Goal: Information Seeking & Learning: Learn about a topic

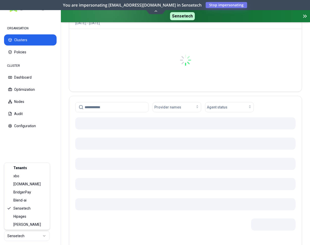
scroll to position [51, 0]
click at [38, 233] on html "ORGANISATION Clusters Policies CLUSTER Dashboard Optimization Nodes Audit Confi…" at bounding box center [155, 122] width 310 height 245
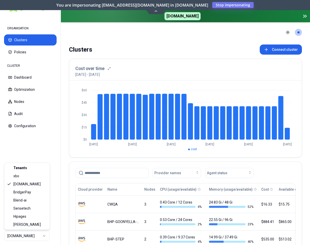
click at [34, 236] on html "ORGANISATION Clusters Policies CLUSTER Dashboard Optimization Nodes Audit Confi…" at bounding box center [155, 122] width 310 height 245
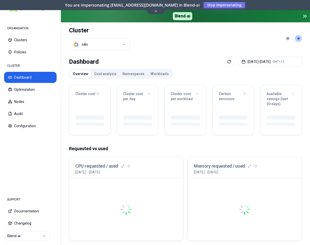
drag, startPoint x: 121, startPoint y: 203, endPoint x: 117, endPoint y: 199, distance: 5.4
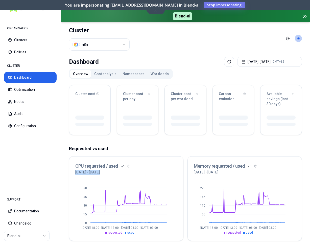
click at [149, 140] on div "Cluster cost Cluster cost per day Cluster cost per workload Carbon emission Ava…" at bounding box center [185, 237] width 233 height 313
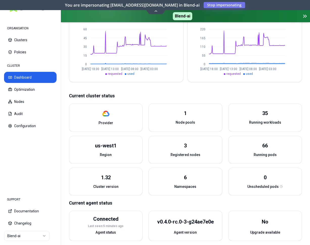
scroll to position [150, 0]
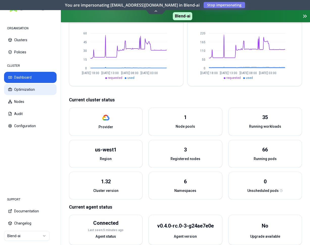
click at [26, 87] on button "Optimization" at bounding box center [30, 89] width 52 height 11
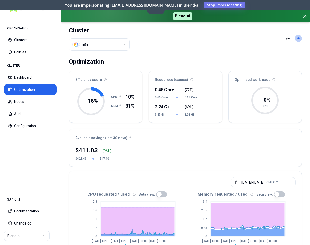
click at [27, 236] on html "ORGANISATION Clusters Policies CLUSTER Dashboard Optimization Nodes Audit Confi…" at bounding box center [155, 122] width 310 height 245
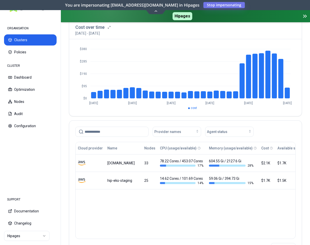
scroll to position [51, 0]
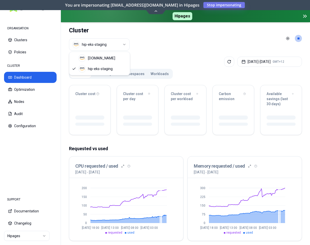
click at [96, 44] on html "ORGANISATION Clusters Policies CLUSTER Dashboard Optimization Nodes Audit Confi…" at bounding box center [155, 122] width 310 height 245
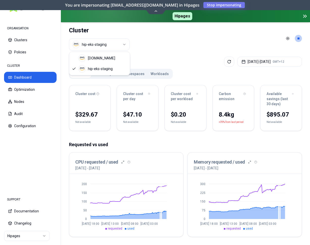
click at [103, 47] on html "ORGANISATION Clusters Policies CLUSTER Dashboard Optimization Nodes Audit Confi…" at bounding box center [155, 122] width 310 height 245
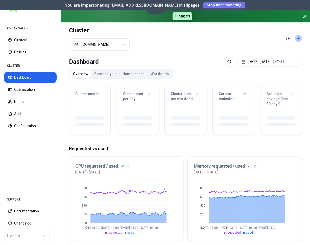
click at [128, 44] on html "ORGANISATION Clusters Policies CLUSTER Dashboard Optimization Nodes Audit Confi…" at bounding box center [155, 122] width 310 height 245
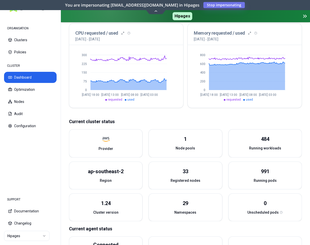
scroll to position [129, 0]
click at [31, 236] on html "ORGANISATION Clusters Policies CLUSTER Dashboard Optimization Nodes Audit Confi…" at bounding box center [155, 122] width 310 height 245
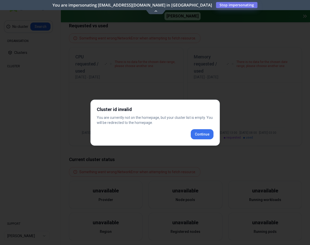
click at [203, 134] on div "Cluster id invalid You are currently not on the homepage, but your cluster list…" at bounding box center [154, 122] width 129 height 46
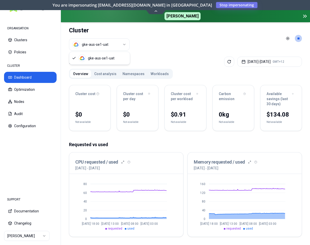
click at [91, 43] on html "ORGANISATION Clusters Policies CLUSTER Dashboard Optimization Nodes Audit Confi…" at bounding box center [155, 122] width 310 height 245
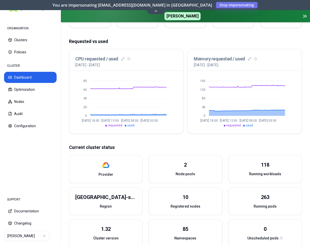
scroll to position [103, 0]
click at [41, 236] on html "ORGANISATION Clusters Policies CLUSTER Dashboard Optimization Nodes Audit Confi…" at bounding box center [155, 122] width 310 height 245
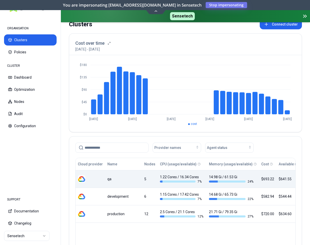
scroll to position [26, 0]
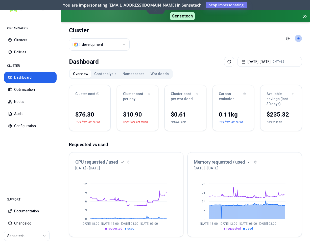
click at [94, 40] on html "ORGANISATION Clusters Policies CLUSTER Dashboard Optimization Nodes Audit Confi…" at bounding box center [155, 122] width 310 height 245
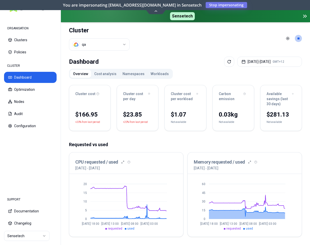
click at [25, 236] on html "ORGANISATION Clusters Policies CLUSTER Dashboard Optimization Nodes Audit Confi…" at bounding box center [155, 122] width 310 height 245
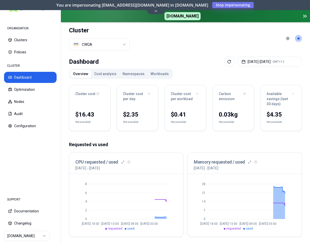
click at [42, 236] on html "ORGANISATION Clusters Policies CLUSTER Dashboard Optimization Nodes Audit Confi…" at bounding box center [155, 122] width 310 height 245
click at [95, 36] on html "ORGANISATION Clusters Policies CLUSTER Dashboard Optimization Nodes Audit Confi…" at bounding box center [155, 122] width 310 height 245
click at [95, 45] on html "ORGANISATION Clusters Policies CLUSTER Dashboard Optimization Nodes Audit Confi…" at bounding box center [155, 122] width 310 height 245
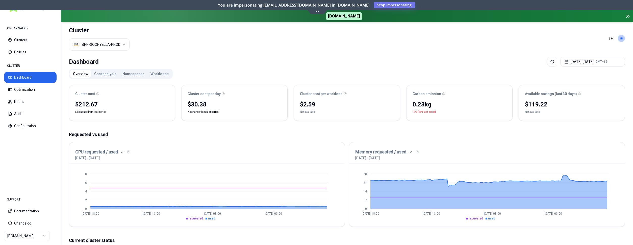
click at [20, 236] on html "ORGANISATION Clusters Policies CLUSTER Dashboard Optimization Nodes Audit Confi…" at bounding box center [316, 122] width 633 height 245
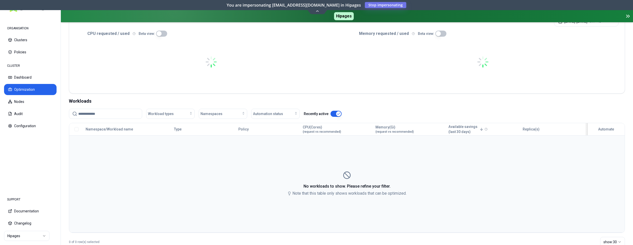
scroll to position [129, 0]
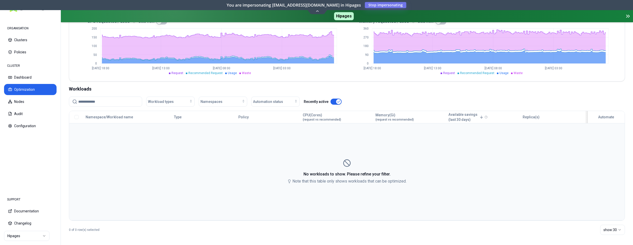
click at [240, 159] on div "No workloads to show. Please refine your filter. Note that this table only show…" at bounding box center [346, 171] width 555 height 25
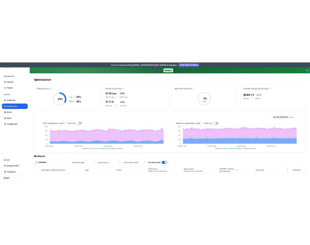
scroll to position [26, 0]
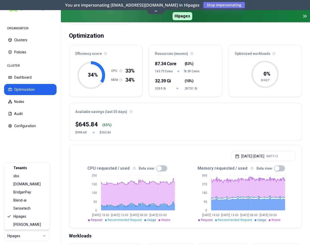
click at [37, 239] on html "ORGANISATION Clusters Policies CLUSTER Dashboard Optimization Nodes Audit Confi…" at bounding box center [155, 122] width 310 height 245
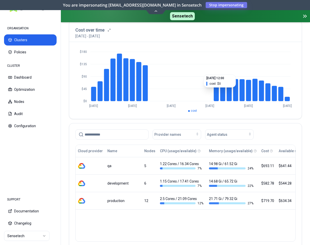
scroll to position [51, 0]
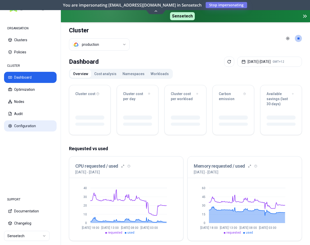
click at [29, 125] on button "Configuration" at bounding box center [30, 125] width 52 height 11
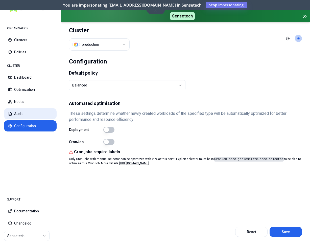
click at [29, 116] on button "Audit" at bounding box center [30, 113] width 52 height 11
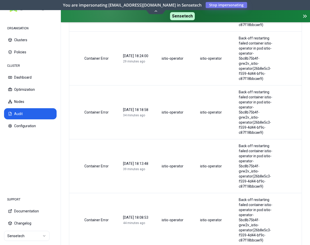
scroll to position [372, 0]
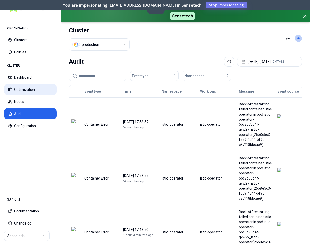
click at [23, 86] on button "Optimization" at bounding box center [30, 89] width 52 height 11
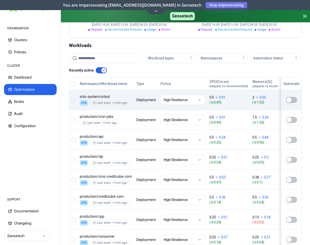
scroll to position [216, 0]
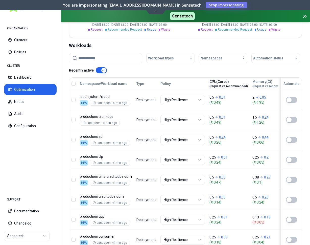
click at [225, 84] on div "CPU(Cores) (request vs recommended)" at bounding box center [228, 83] width 38 height 9
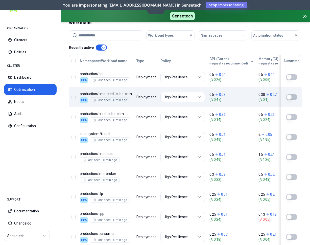
scroll to position [209, 0]
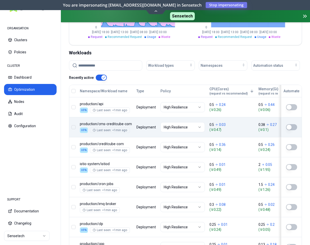
click at [99, 66] on input at bounding box center [108, 66] width 61 height 10
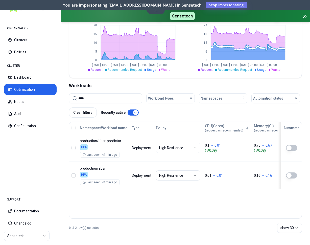
scroll to position [176, 0]
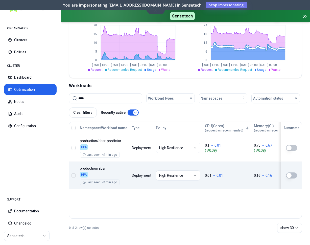
type input "****"
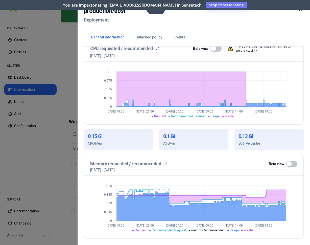
scroll to position [176, 0]
click at [65, 144] on div at bounding box center [155, 122] width 310 height 245
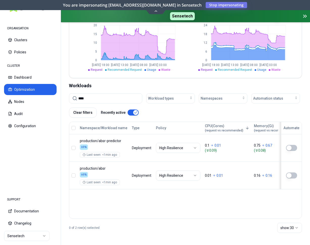
scroll to position [176, 0]
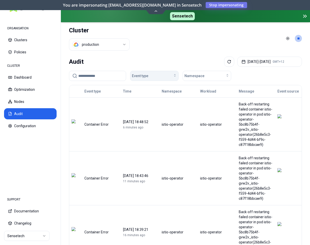
click at [167, 72] on button "Event type" at bounding box center [154, 76] width 48 height 10
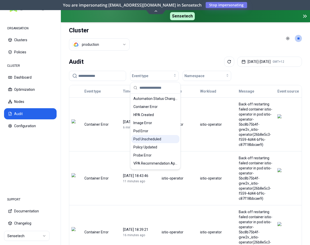
click at [152, 141] on span "Pod Unscheduled" at bounding box center [147, 138] width 28 height 5
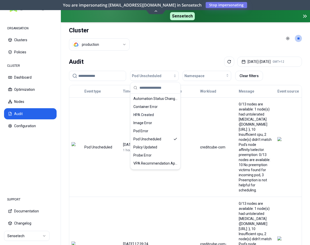
click at [216, 112] on td "creditcube-com" at bounding box center [217, 146] width 39 height 99
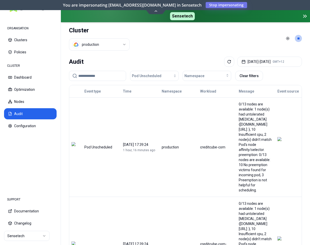
click at [94, 72] on input at bounding box center [100, 76] width 44 height 10
click at [171, 75] on div "button" at bounding box center [168, 76] width 15 height 4
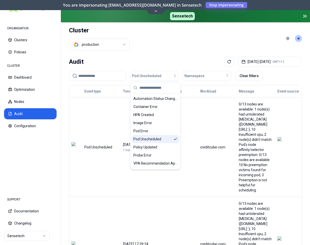
click at [175, 139] on icon "Suggestions" at bounding box center [175, 139] width 4 height 4
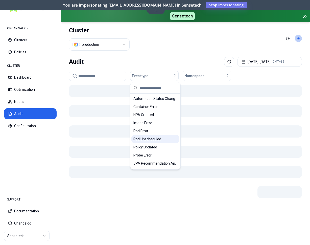
click at [107, 74] on input at bounding box center [100, 76] width 44 height 10
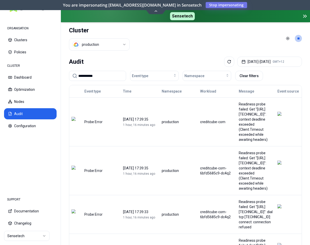
drag, startPoint x: 97, startPoint y: 76, endPoint x: 39, endPoint y: 68, distance: 58.9
click at [78, 71] on input "**********" at bounding box center [100, 76] width 44 height 10
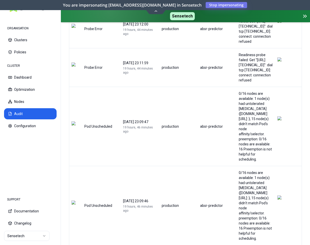
scroll to position [309, 0]
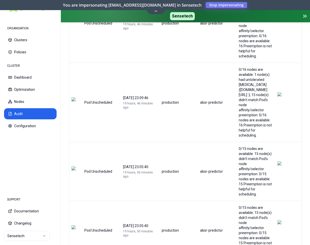
type input "****"
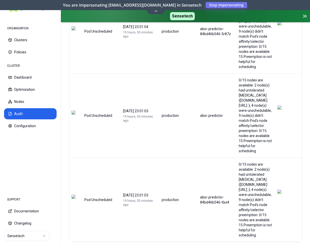
scroll to position [675, 0]
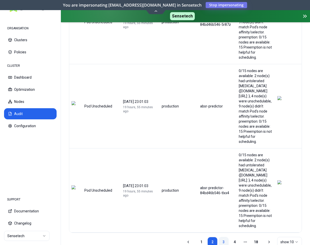
click at [221, 236] on link "3" at bounding box center [223, 241] width 10 height 10
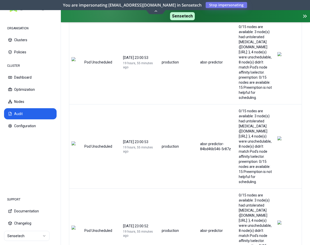
scroll to position [0, 0]
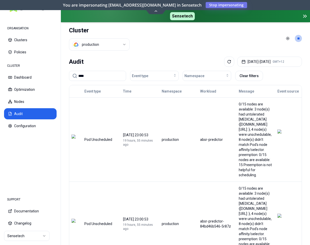
click at [93, 74] on input "****" at bounding box center [100, 76] width 44 height 10
click at [28, 89] on button "Optimization" at bounding box center [30, 89] width 52 height 11
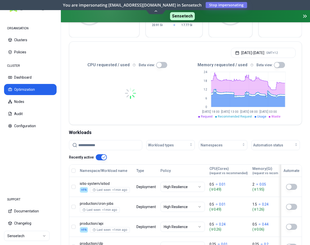
scroll to position [129, 0]
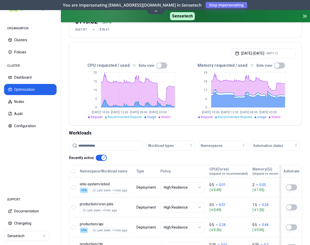
click at [99, 109] on icon "0 5 10 15 [DATE] 18:00 [DATE] 13:00 [DATE] 08:00 [DATE] 03:00" at bounding box center [130, 93] width 110 height 50
click at [108, 143] on input at bounding box center [108, 146] width 61 height 10
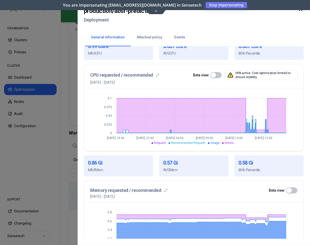
scroll to position [146, 0]
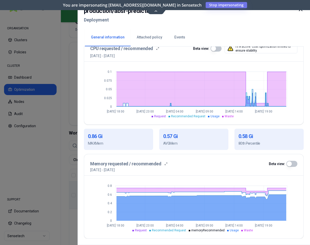
click at [38, 65] on div at bounding box center [155, 122] width 310 height 245
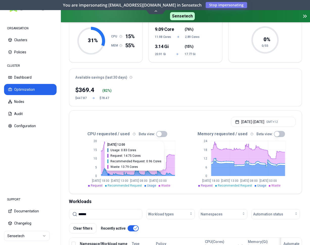
scroll to position [129, 0]
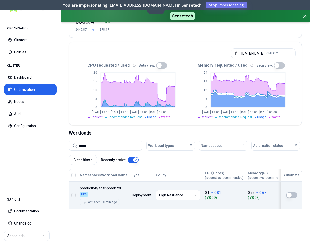
drag, startPoint x: 105, startPoint y: 143, endPoint x: 56, endPoint y: 143, distance: 49.2
click at [78, 143] on input "******" at bounding box center [108, 146] width 61 height 10
paste input "*"
type input "*******"
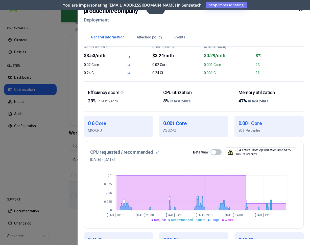
scroll to position [26, 0]
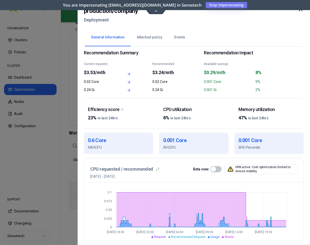
click at [42, 123] on div at bounding box center [155, 122] width 310 height 245
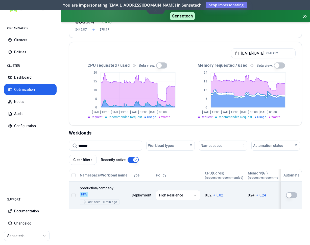
scroll to position [129, 0]
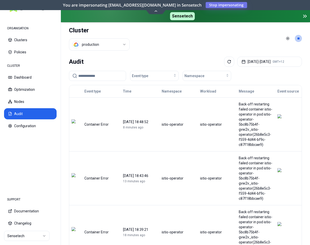
click at [110, 74] on input at bounding box center [100, 76] width 44 height 10
paste input "*******"
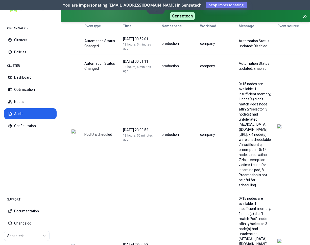
scroll to position [77, 0]
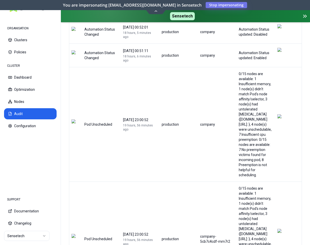
type input "*******"
click at [219, 122] on div "company" at bounding box center [217, 124] width 34 height 5
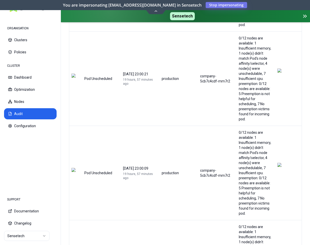
scroll to position [669, 0]
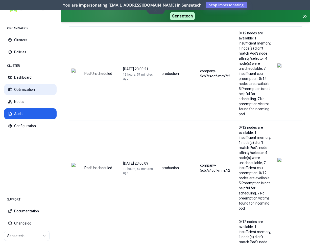
click at [26, 87] on button "Optimization" at bounding box center [30, 89] width 52 height 11
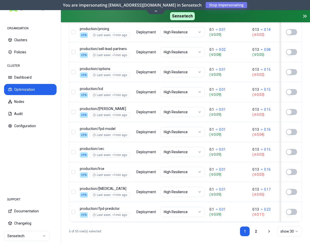
scroll to position [686, 0]
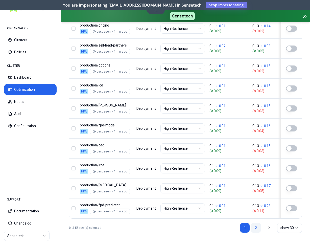
click at [255, 227] on link "2" at bounding box center [256, 227] width 10 height 10
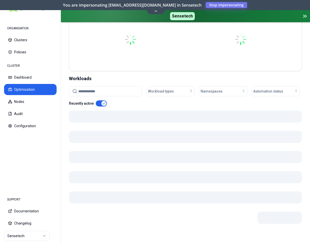
scroll to position [586, 0]
